Goal: Find specific page/section: Find specific page/section

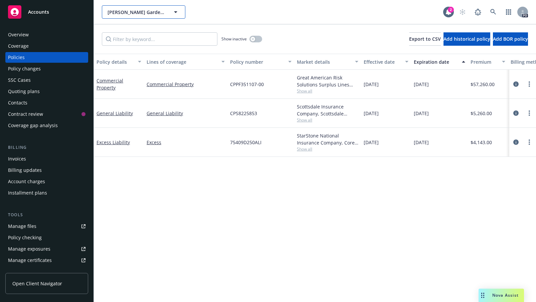
click at [175, 12] on icon "button" at bounding box center [176, 12] width 8 height 8
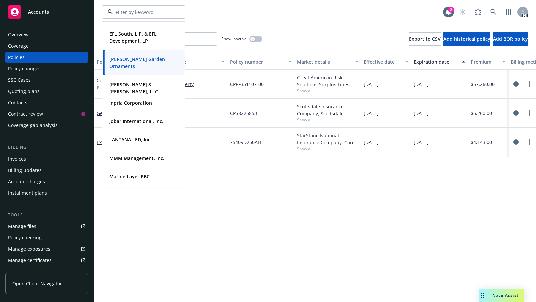
scroll to position [206, 0]
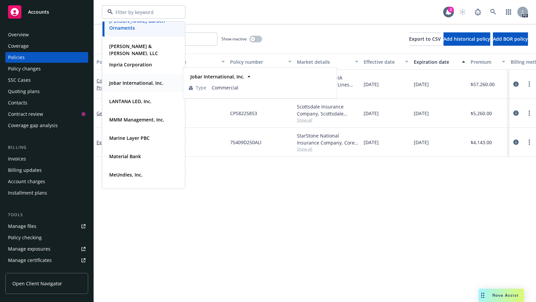
click at [129, 83] on strong "Jobar International, Inc." at bounding box center [136, 83] width 54 height 6
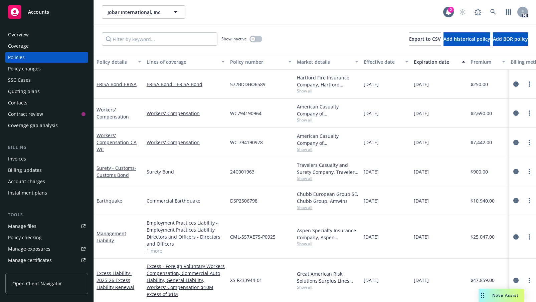
click at [14, 159] on div "Invoices" at bounding box center [17, 158] width 18 height 11
